Goal: Contribute content

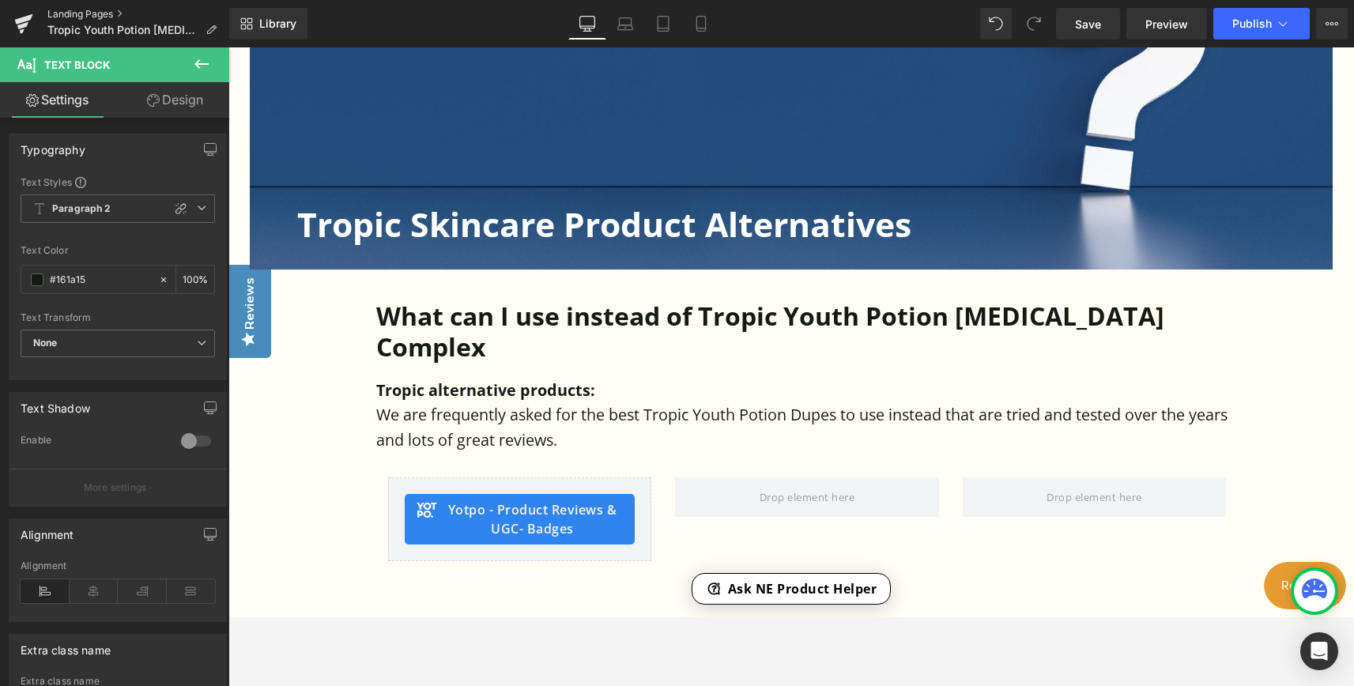
click at [64, 16] on link "Landing Pages" at bounding box center [138, 14] width 182 height 13
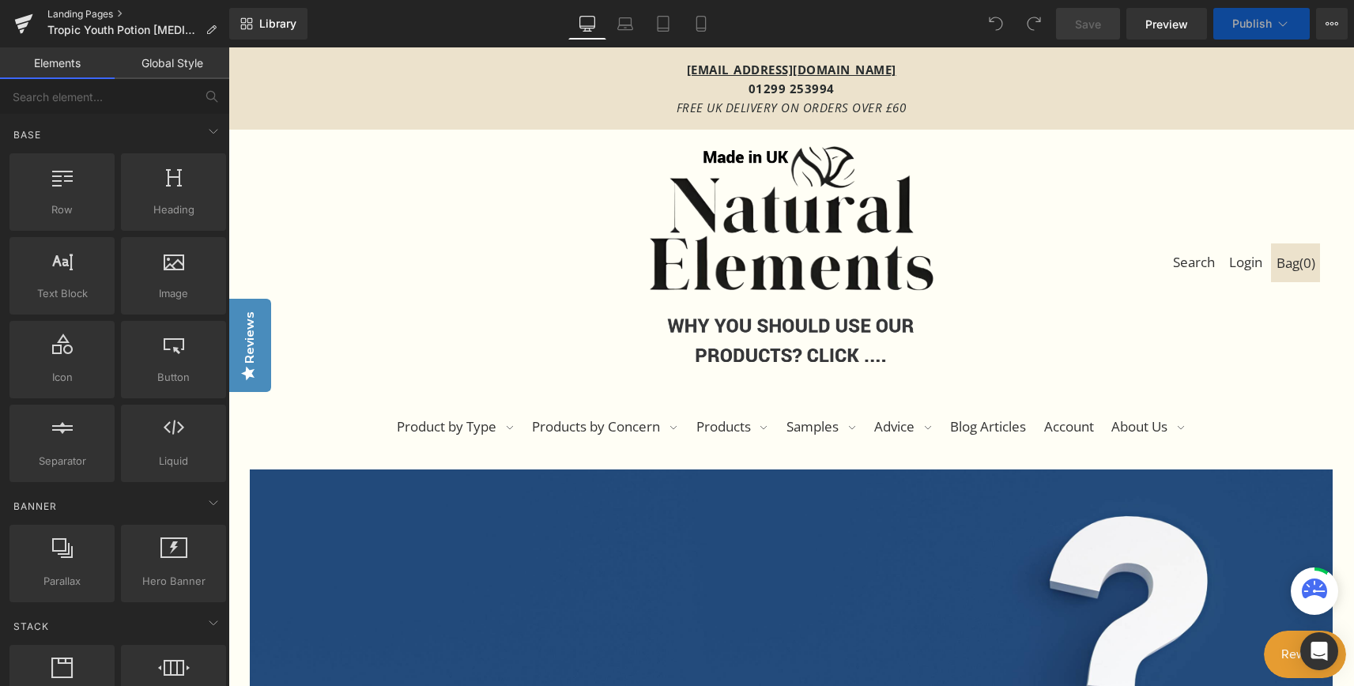
click at [89, 13] on link "Landing Pages" at bounding box center [138, 14] width 182 height 13
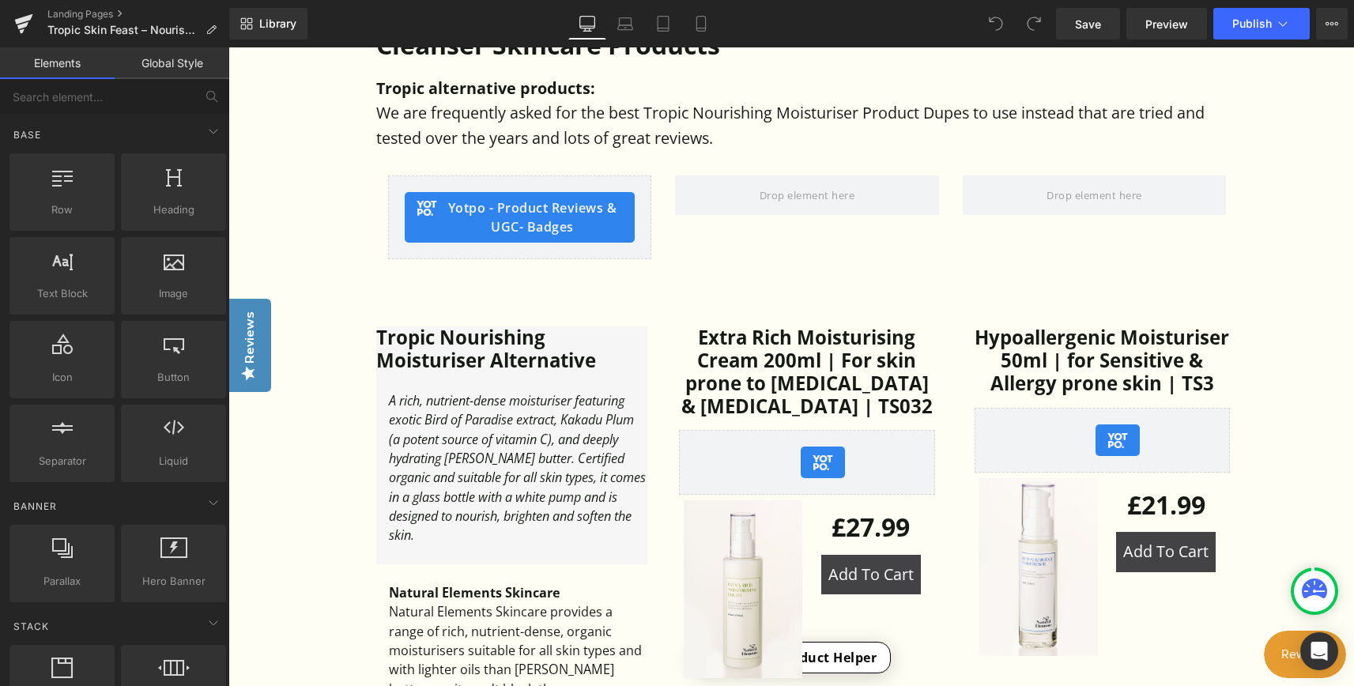
scroll to position [949, 0]
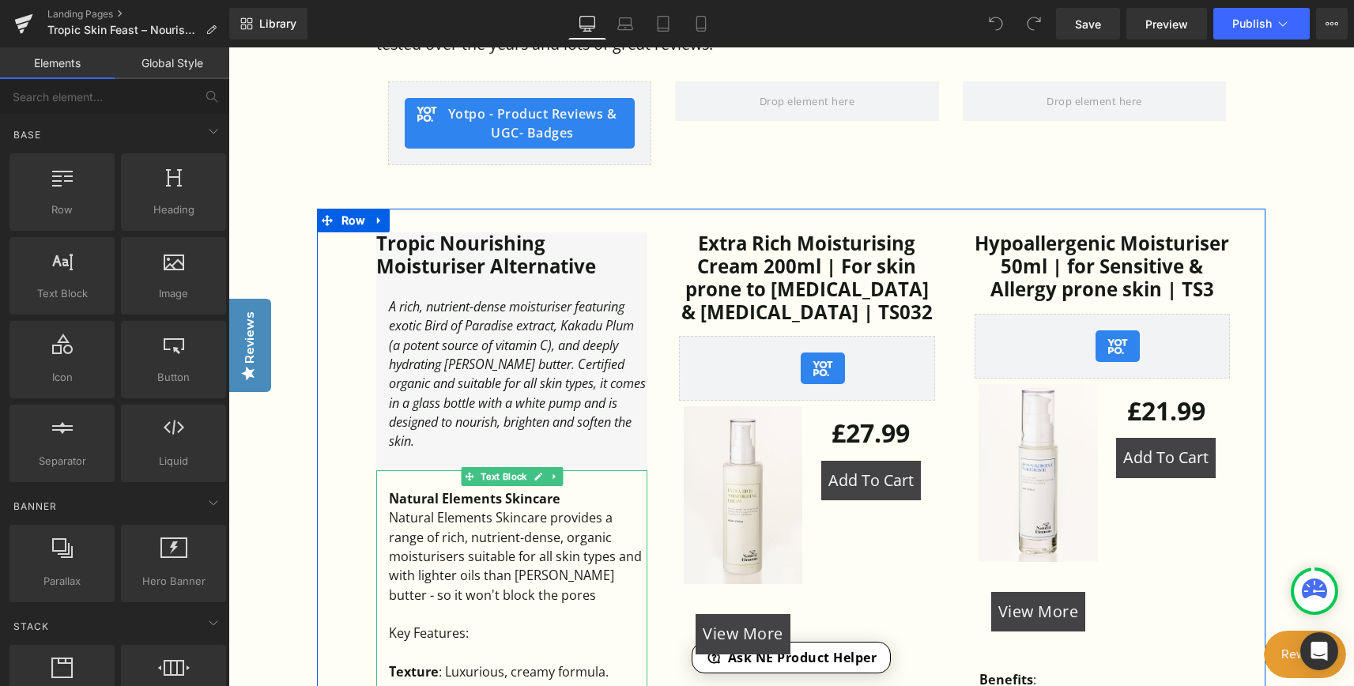
click at [457, 556] on div "Natural Elements Skincare provides a range of rich, nutrient-dense, organic moi…" at bounding box center [518, 556] width 258 height 96
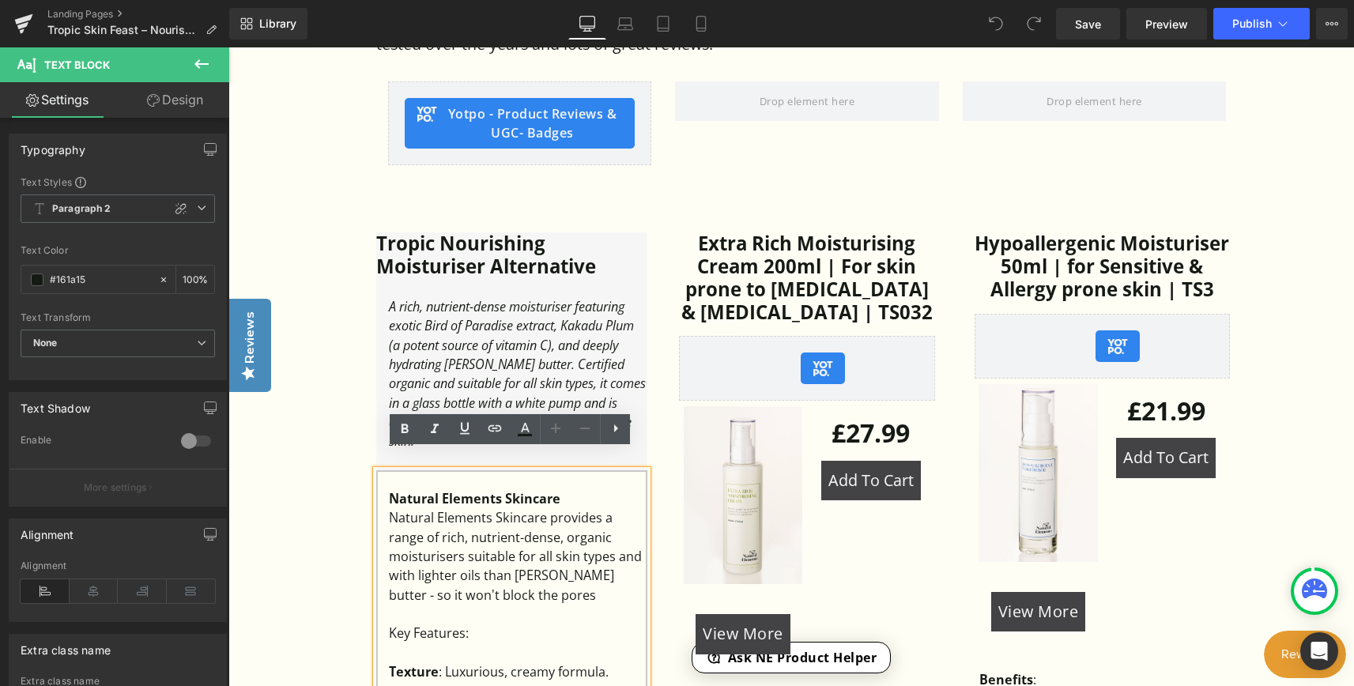
click at [453, 558] on div "Natural Elements Skincare provides a range of rich, nutrient-dense, organic moi…" at bounding box center [518, 556] width 258 height 96
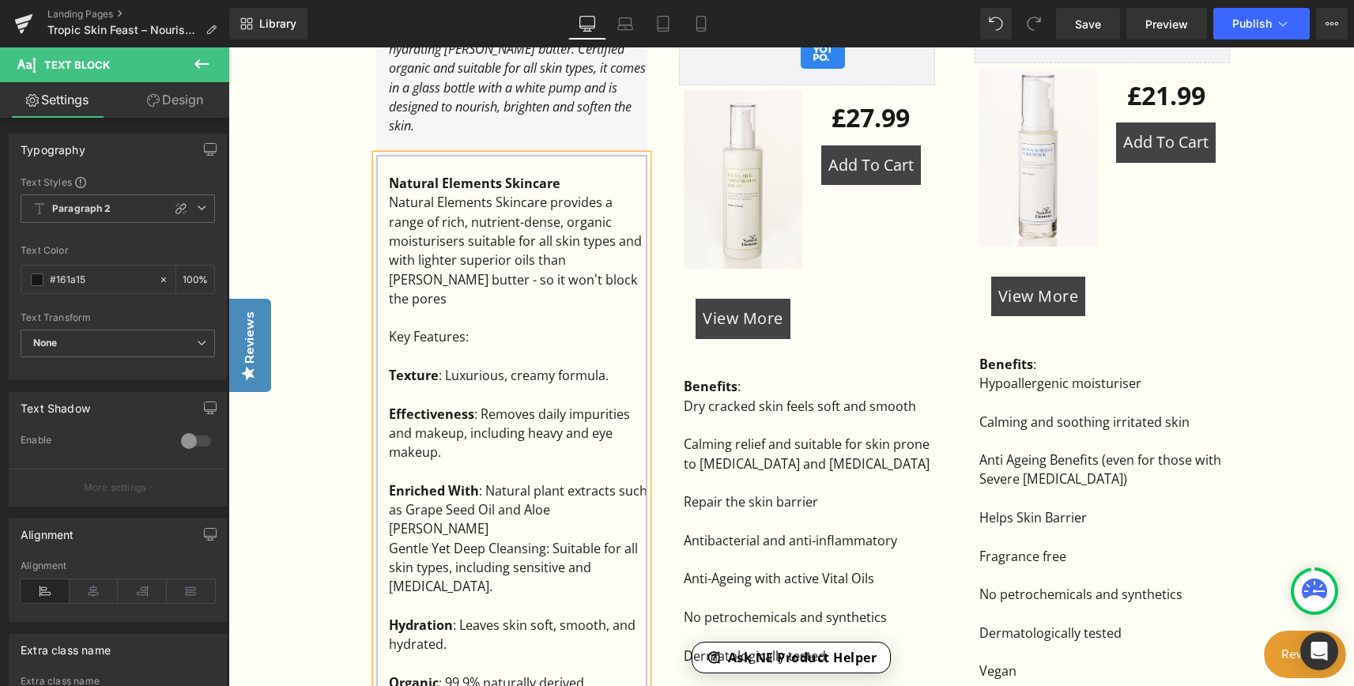
scroll to position [1265, 0]
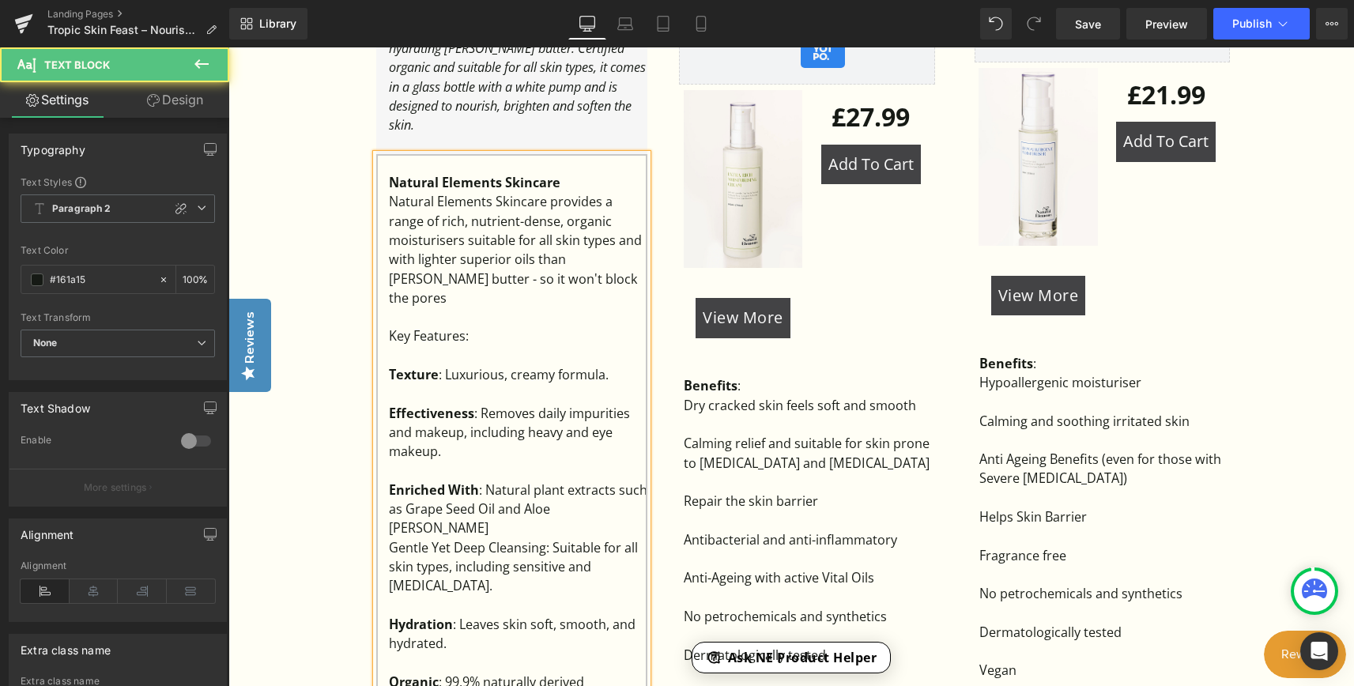
click at [552, 256] on div "Natural Elements Skincare provides a range of rich, nutrient-dense, organic moi…" at bounding box center [518, 249] width 258 height 115
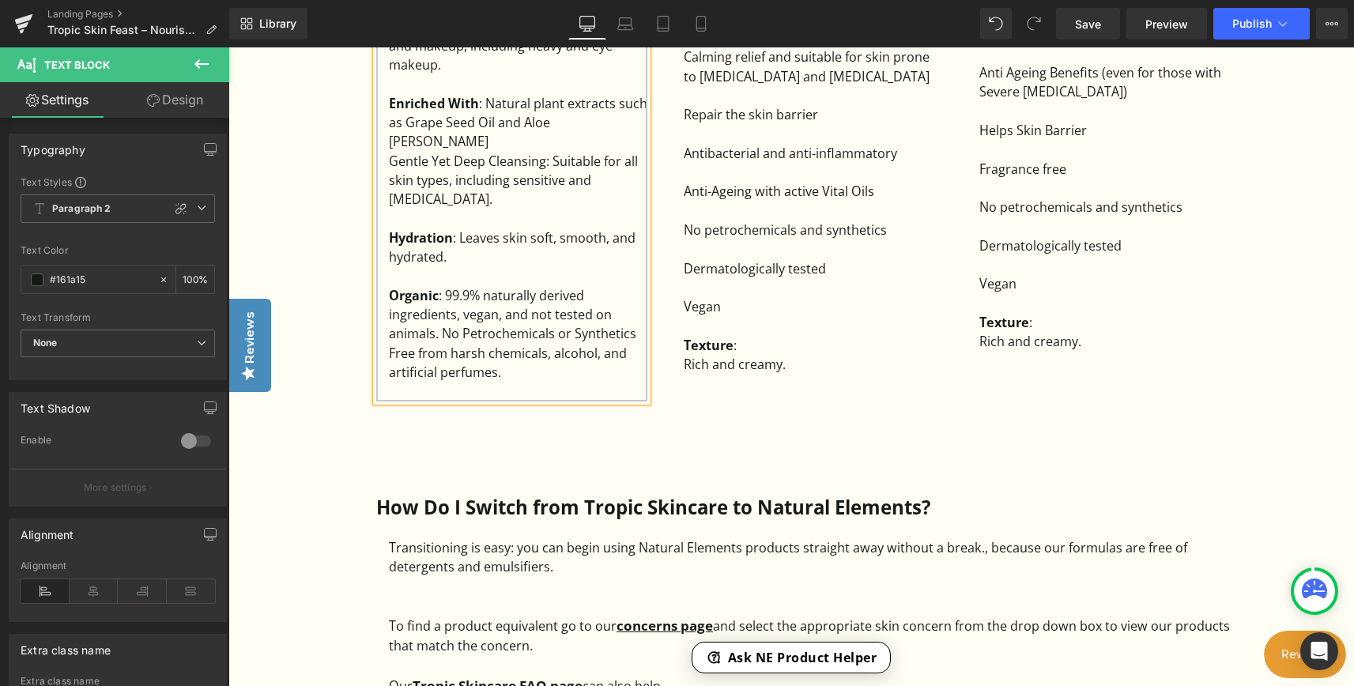
scroll to position [1739, 0]
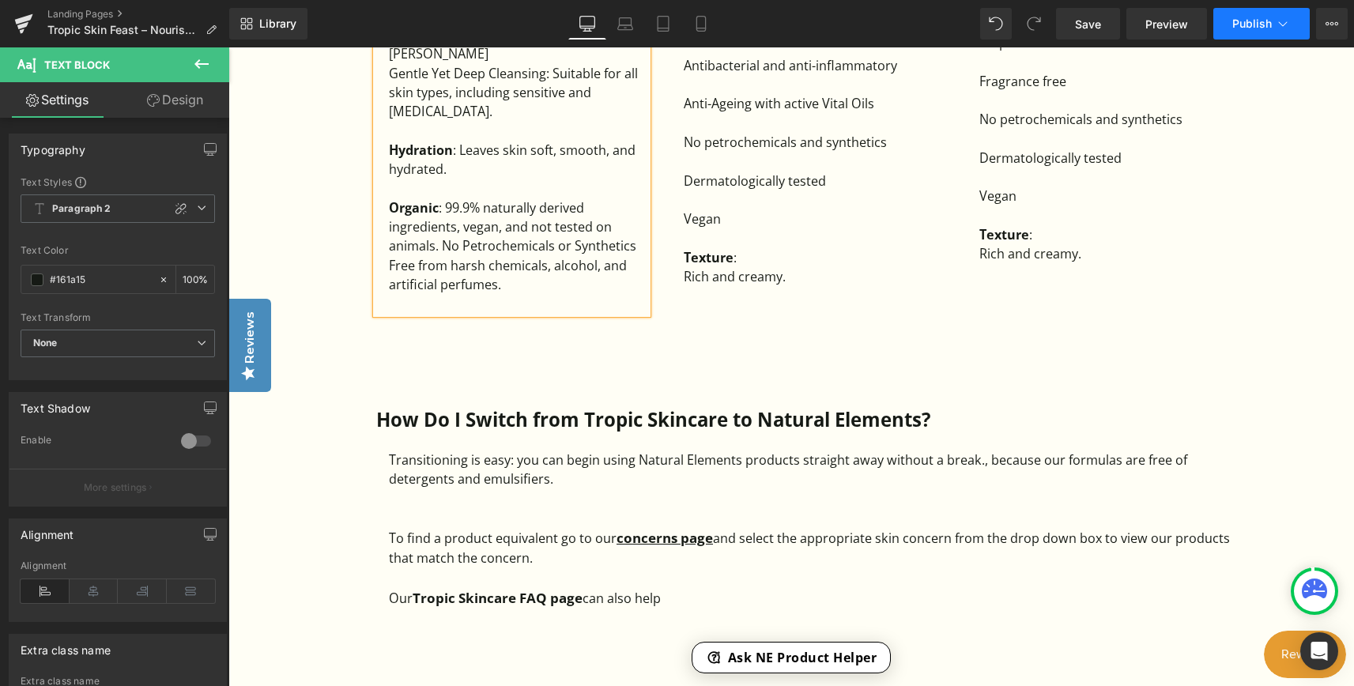
click at [1262, 27] on span "Publish" at bounding box center [1252, 23] width 40 height 13
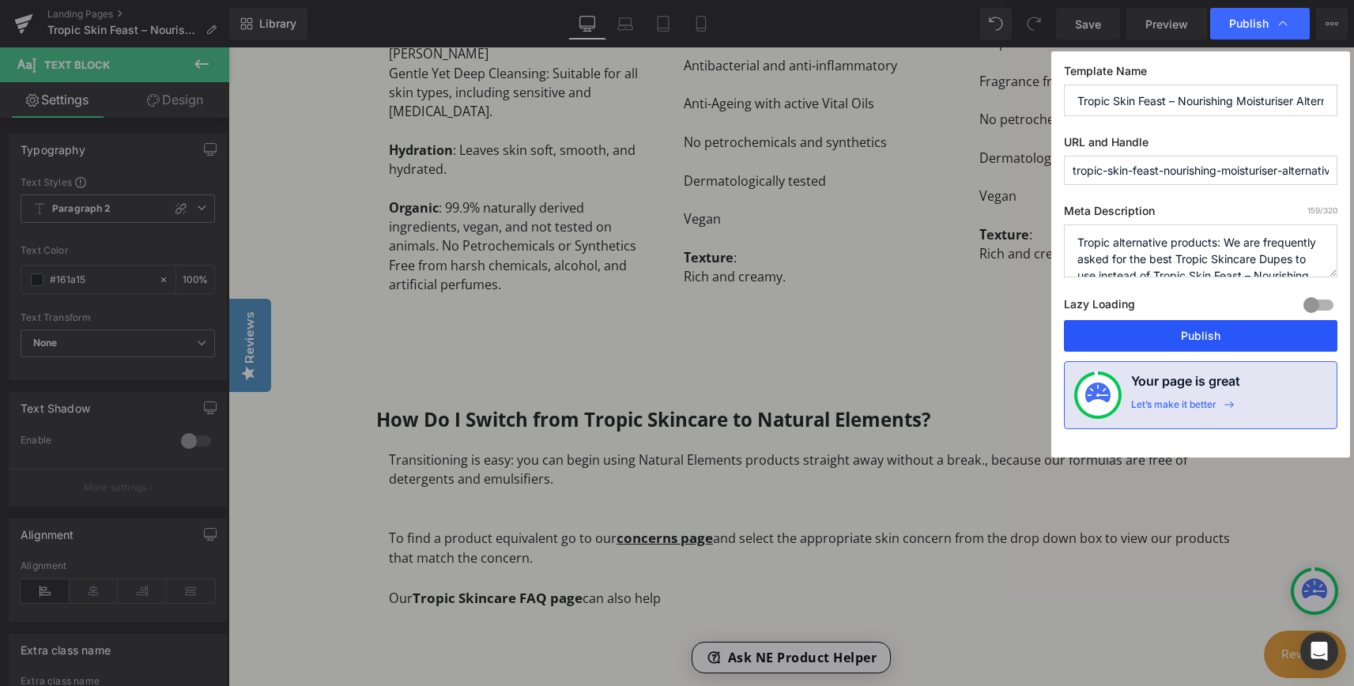
click at [0, 0] on button "Publish" at bounding box center [0, 0] width 0 height 0
